Goal: Manage account settings

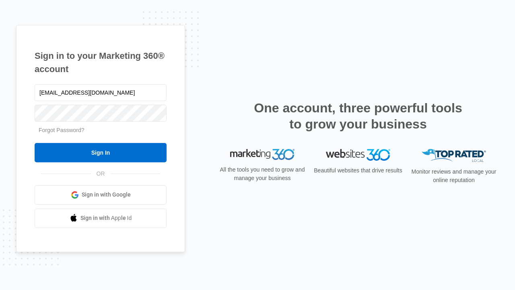
type input "[EMAIL_ADDRESS][DOMAIN_NAME]"
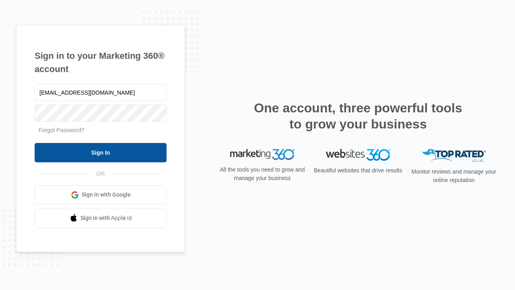
click at [101, 152] on input "Sign In" at bounding box center [101, 152] width 132 height 19
